Goal: Task Accomplishment & Management: Manage account settings

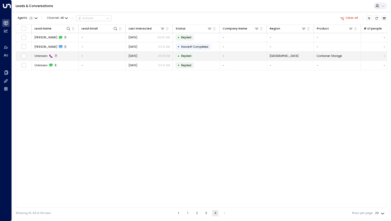
click at [43, 57] on span "Unknown" at bounding box center [41, 56] width 13 height 4
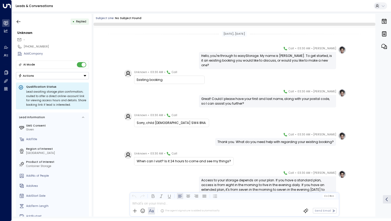
scroll to position [25, 0]
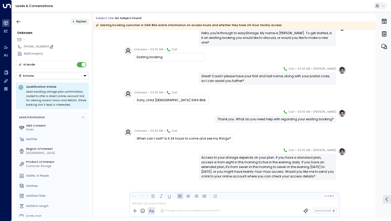
click at [49, 45] on icon at bounding box center [51, 47] width 4 height 4
click at [48, 45] on input "**********" at bounding box center [55, 47] width 63 height 4
click at [17, 22] on icon "button" at bounding box center [19, 21] width 4 height 3
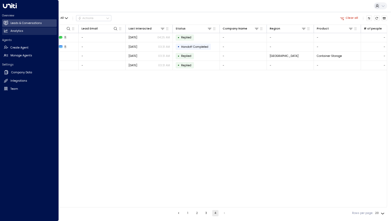
click at [22, 29] on h2 "Analytics" at bounding box center [16, 31] width 13 height 4
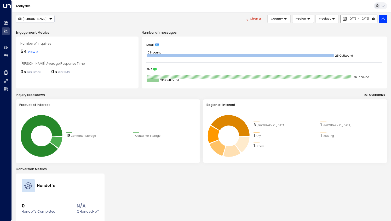
click at [349, 18] on span "[DATE] - [DATE]" at bounding box center [359, 18] width 20 height 3
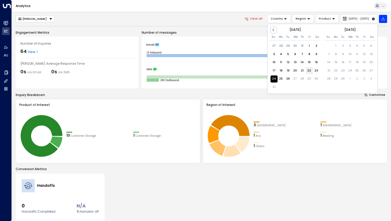
click at [308, 72] on div "22" at bounding box center [309, 70] width 7 height 7
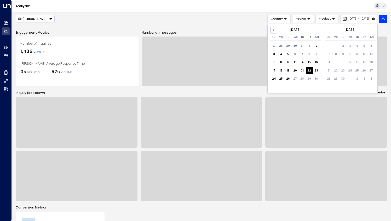
click at [339, 3] on div "Analytics" at bounding box center [201, 6] width 379 height 12
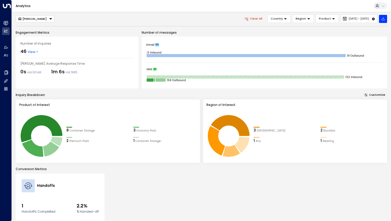
click at [30, 51] on span "View" at bounding box center [33, 52] width 11 height 5
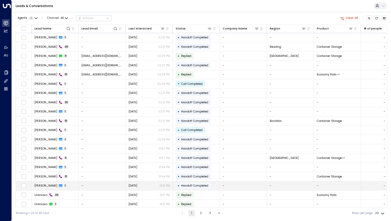
scroll to position [10, 0]
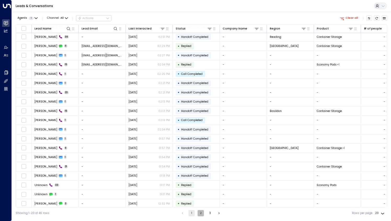
click at [202, 213] on button "2" at bounding box center [201, 213] width 6 height 6
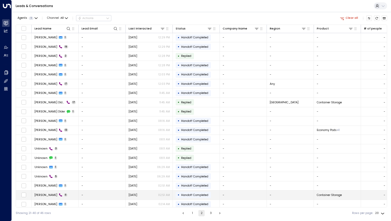
scroll to position [10, 0]
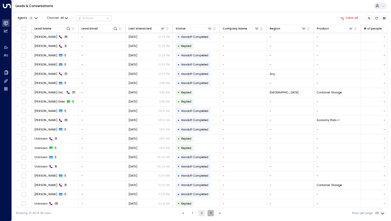
click at [209, 216] on button "3" at bounding box center [211, 213] width 6 height 6
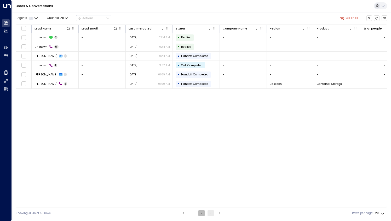
click at [202, 215] on button "2" at bounding box center [201, 213] width 6 height 6
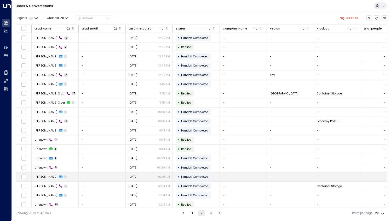
scroll to position [10, 0]
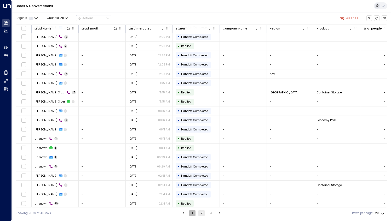
click at [194, 215] on button "1" at bounding box center [192, 213] width 6 height 6
